Goal: Transaction & Acquisition: Purchase product/service

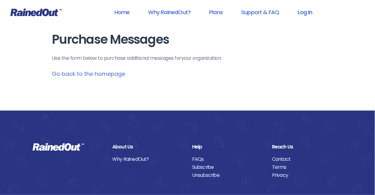
click at [305, 13] on link "Log In" at bounding box center [305, 12] width 31 height 14
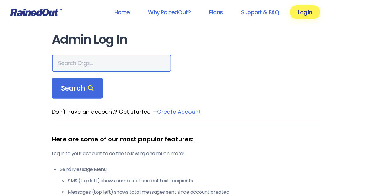
click at [96, 63] on input "text" at bounding box center [112, 63] width 120 height 17
type input "[DEMOGRAPHIC_DATA]"
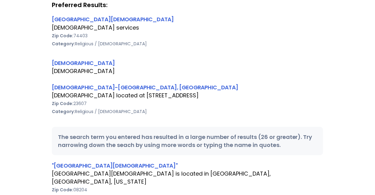
scroll to position [123, 0]
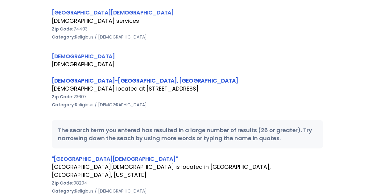
click at [105, 81] on link "[DEMOGRAPHIC_DATA]-[GEOGRAPHIC_DATA], [GEOGRAPHIC_DATA]" at bounding box center [145, 81] width 186 height 8
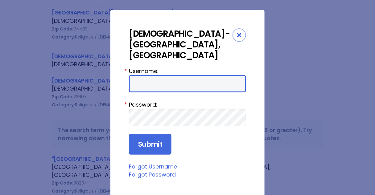
type input "Preston954"
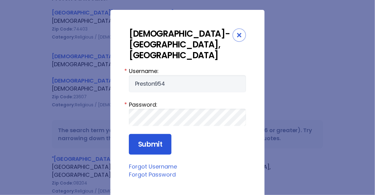
click at [136, 134] on input "Submit" at bounding box center [150, 144] width 43 height 21
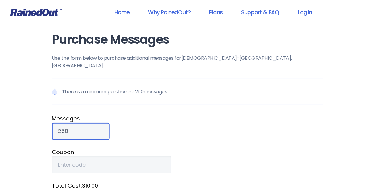
click at [59, 123] on input "250" at bounding box center [81, 131] width 58 height 17
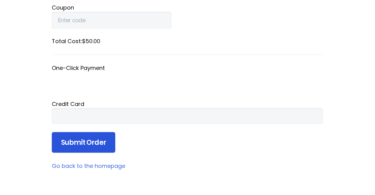
scroll to position [148, 0]
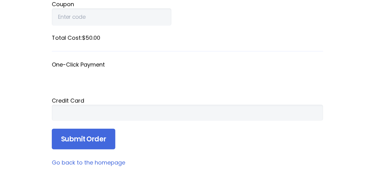
type input "1250"
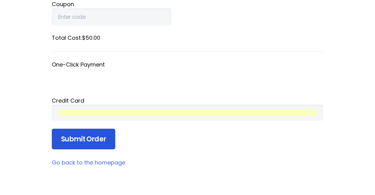
click at [88, 131] on input "Submit Order" at bounding box center [84, 139] width 64 height 21
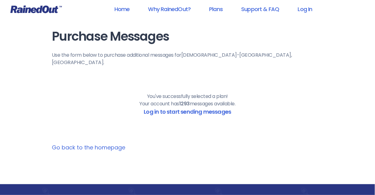
scroll to position [0, 0]
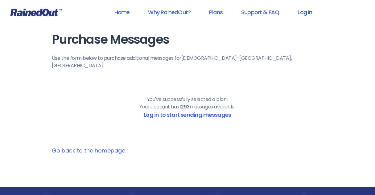
click at [306, 14] on link "Log In" at bounding box center [305, 12] width 31 height 14
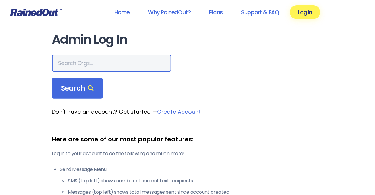
click at [99, 63] on input "text" at bounding box center [112, 63] width 120 height 17
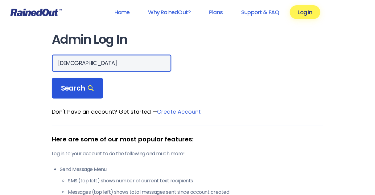
type input "[DEMOGRAPHIC_DATA]"
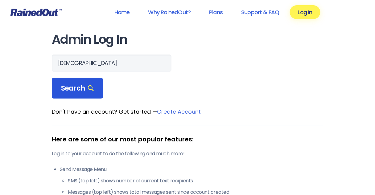
click at [77, 89] on span "Search" at bounding box center [77, 88] width 33 height 9
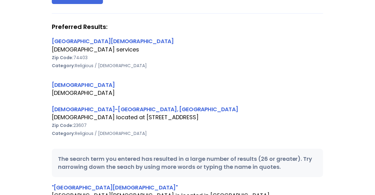
scroll to position [99, 0]
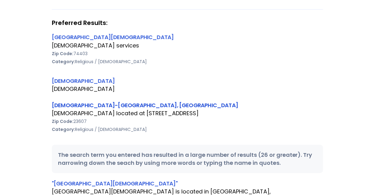
click at [82, 105] on link "[DEMOGRAPHIC_DATA]-[GEOGRAPHIC_DATA], [GEOGRAPHIC_DATA]" at bounding box center [145, 106] width 186 height 8
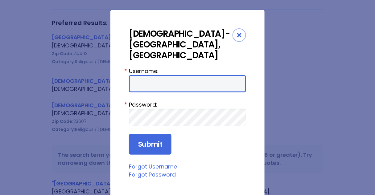
type input "Preston954"
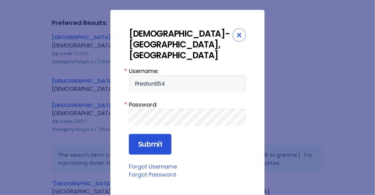
click at [138, 134] on input "Submit" at bounding box center [150, 144] width 43 height 21
